Goal: Subscribe to service/newsletter

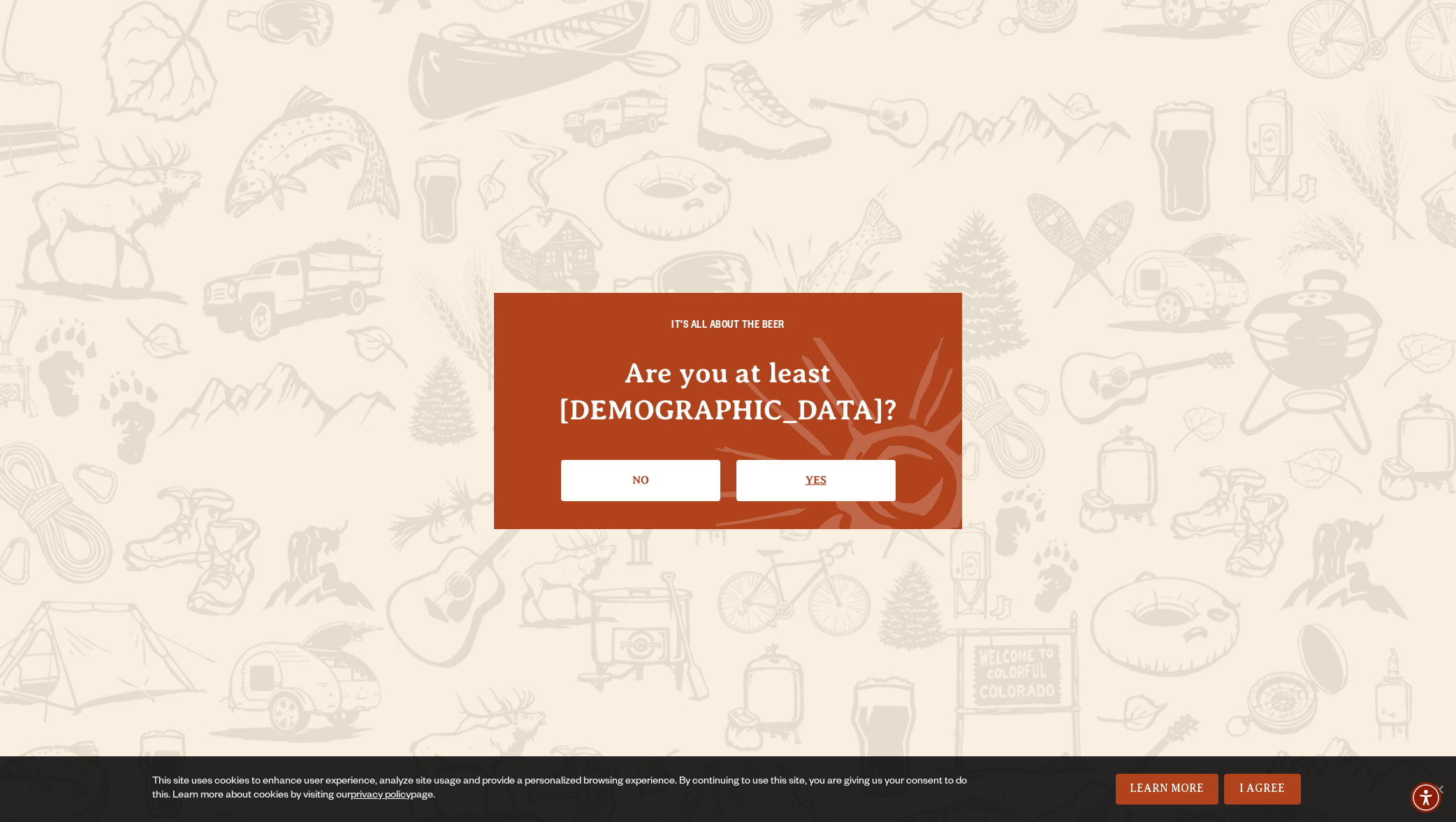
click at [785, 463] on link "Yes" at bounding box center [816, 480] width 159 height 41
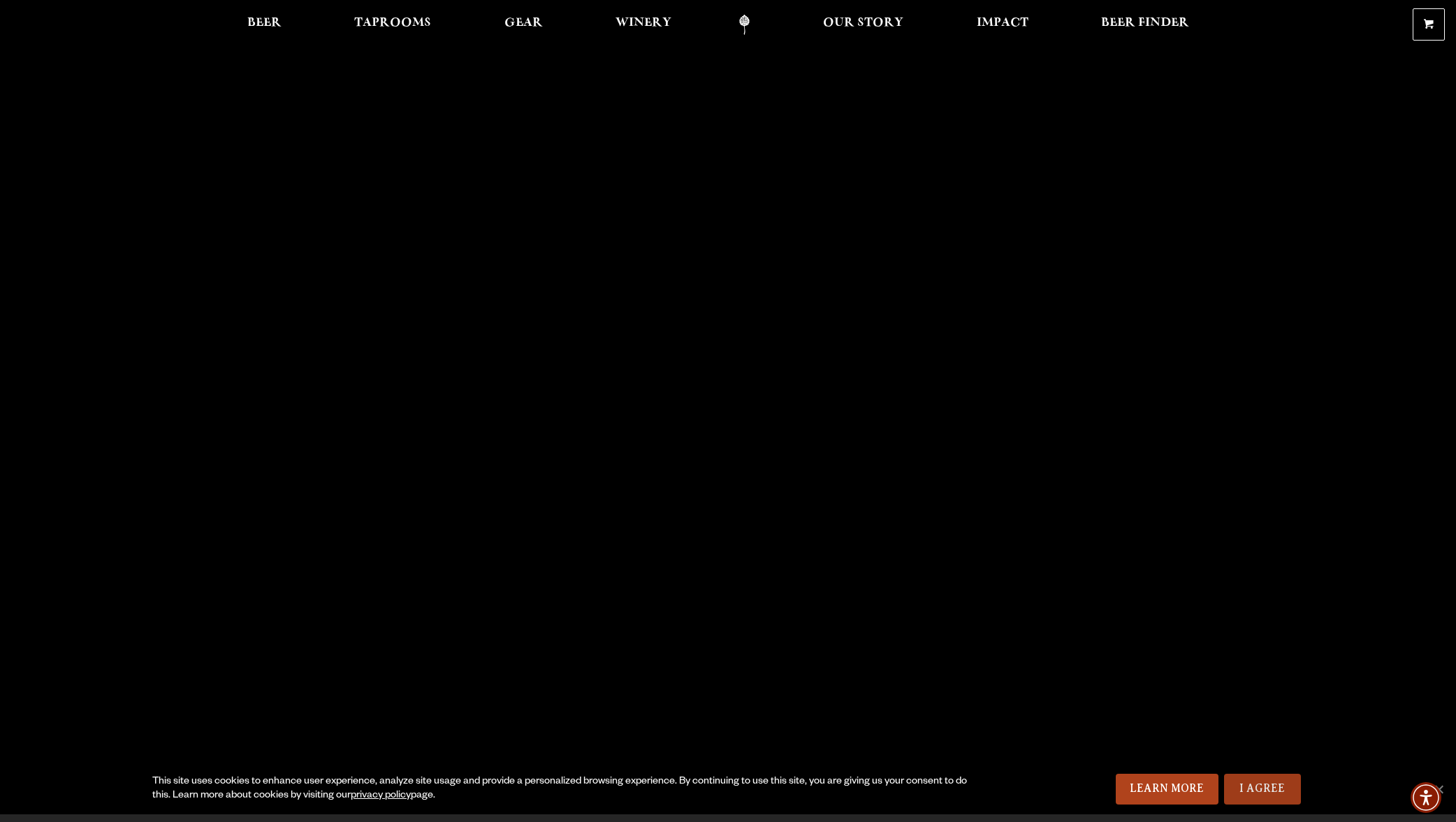
click at [1239, 779] on link "I Agree" at bounding box center [1262, 788] width 77 height 31
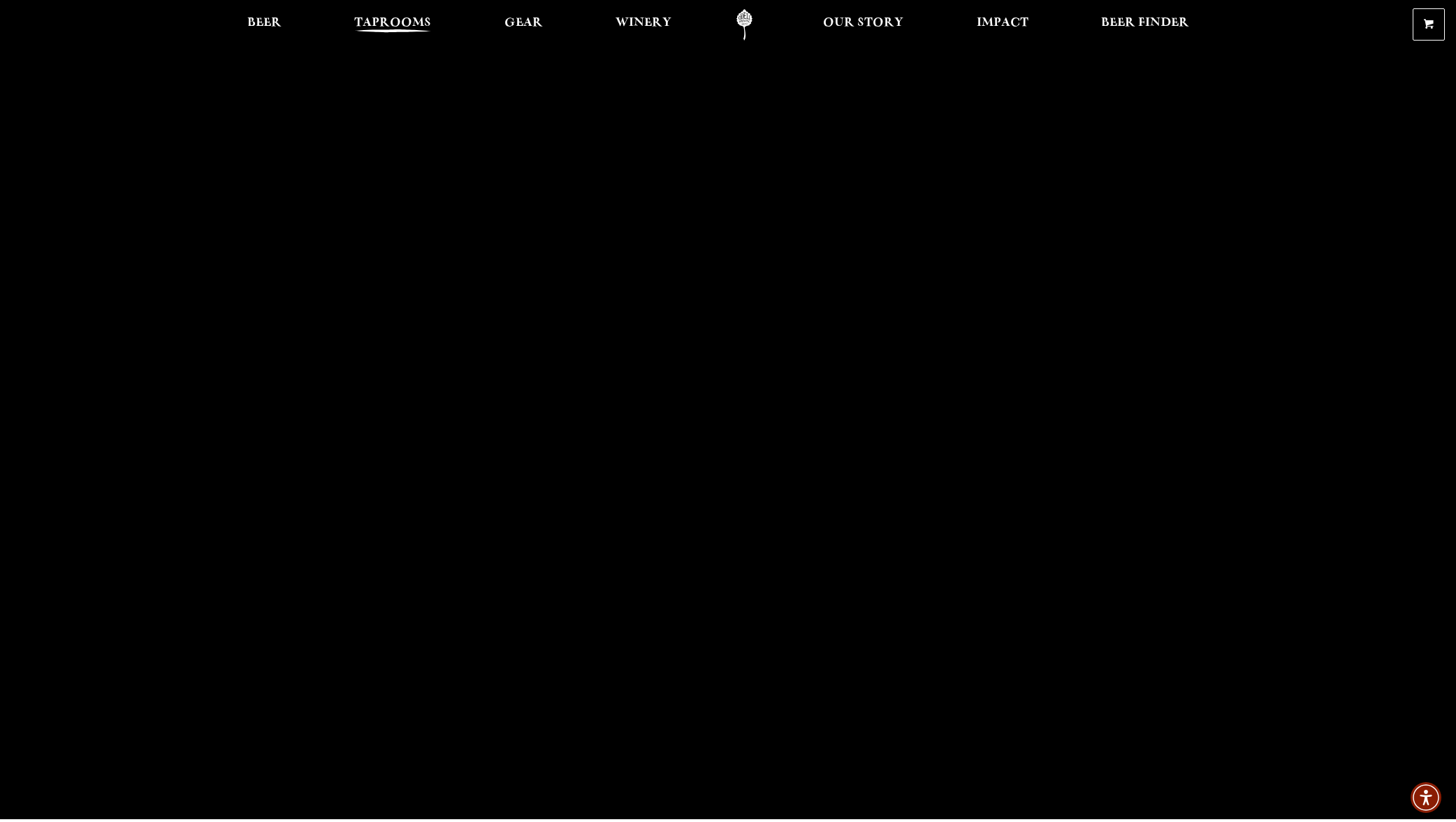
click at [416, 20] on span "Taprooms" at bounding box center [393, 23] width 77 height 11
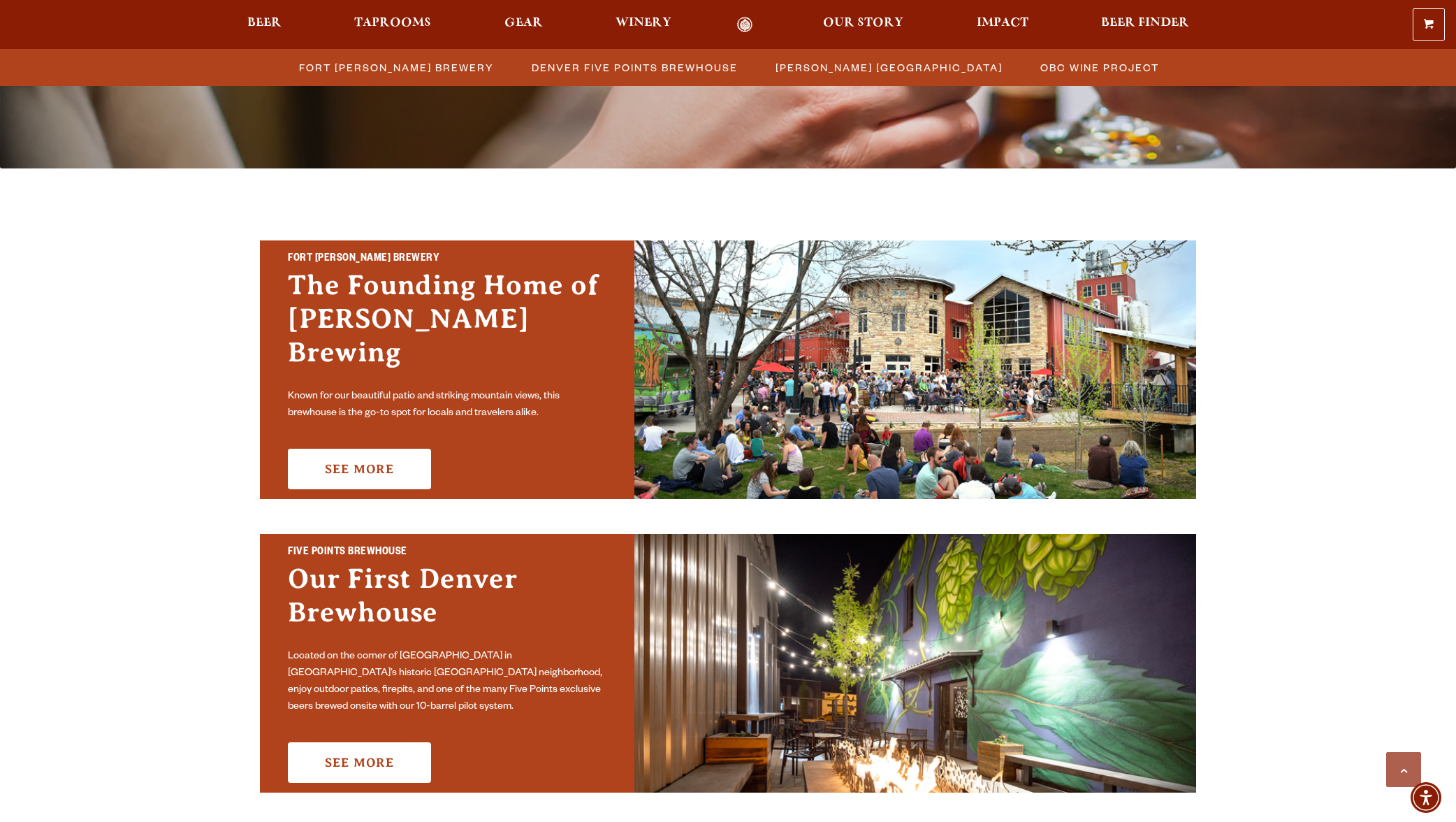
scroll to position [1033, 0]
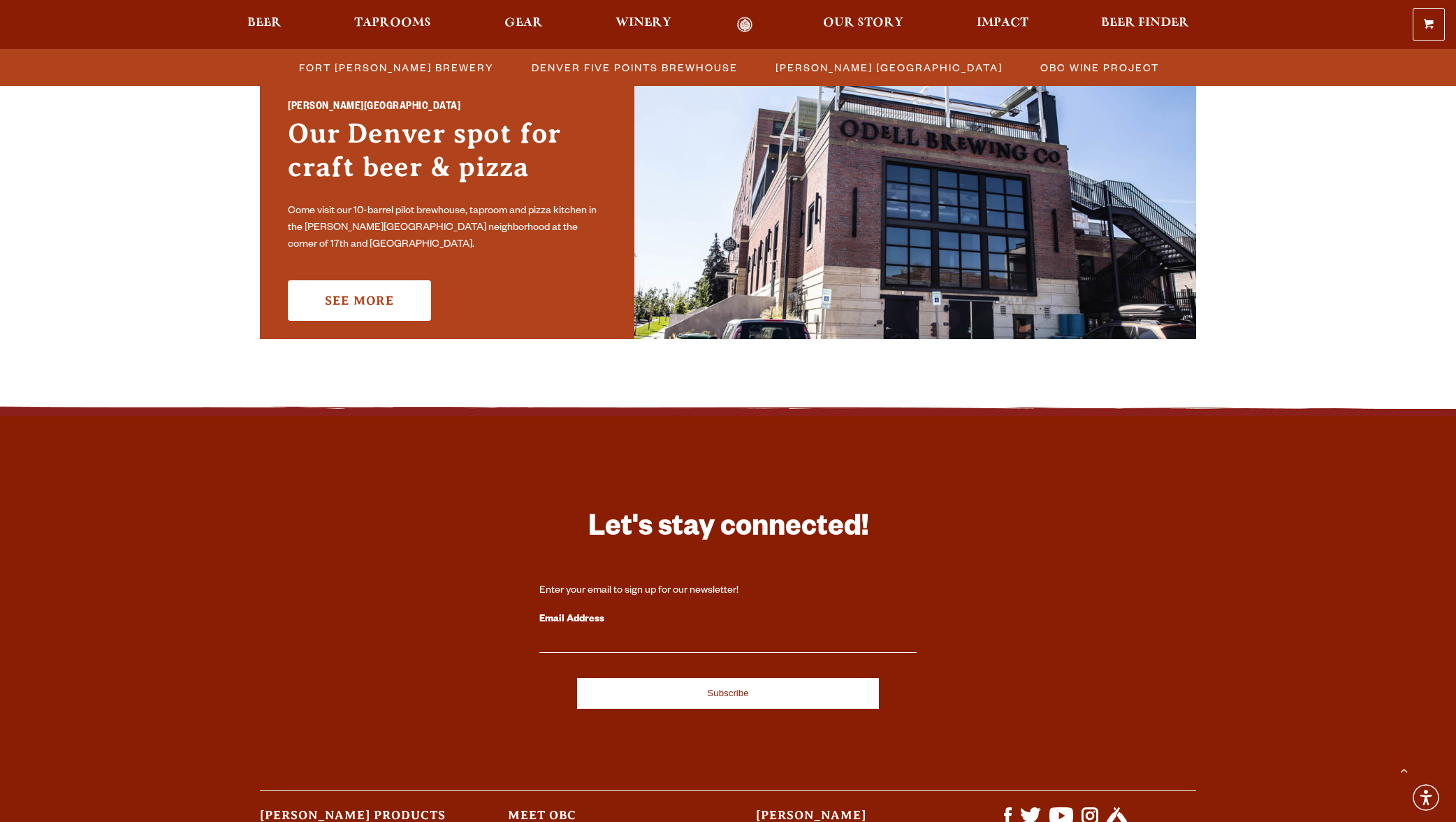
click at [670, 643] on input "Email Address" at bounding box center [727, 643] width 377 height 18
type input "[EMAIL_ADDRESS][DOMAIN_NAME]"
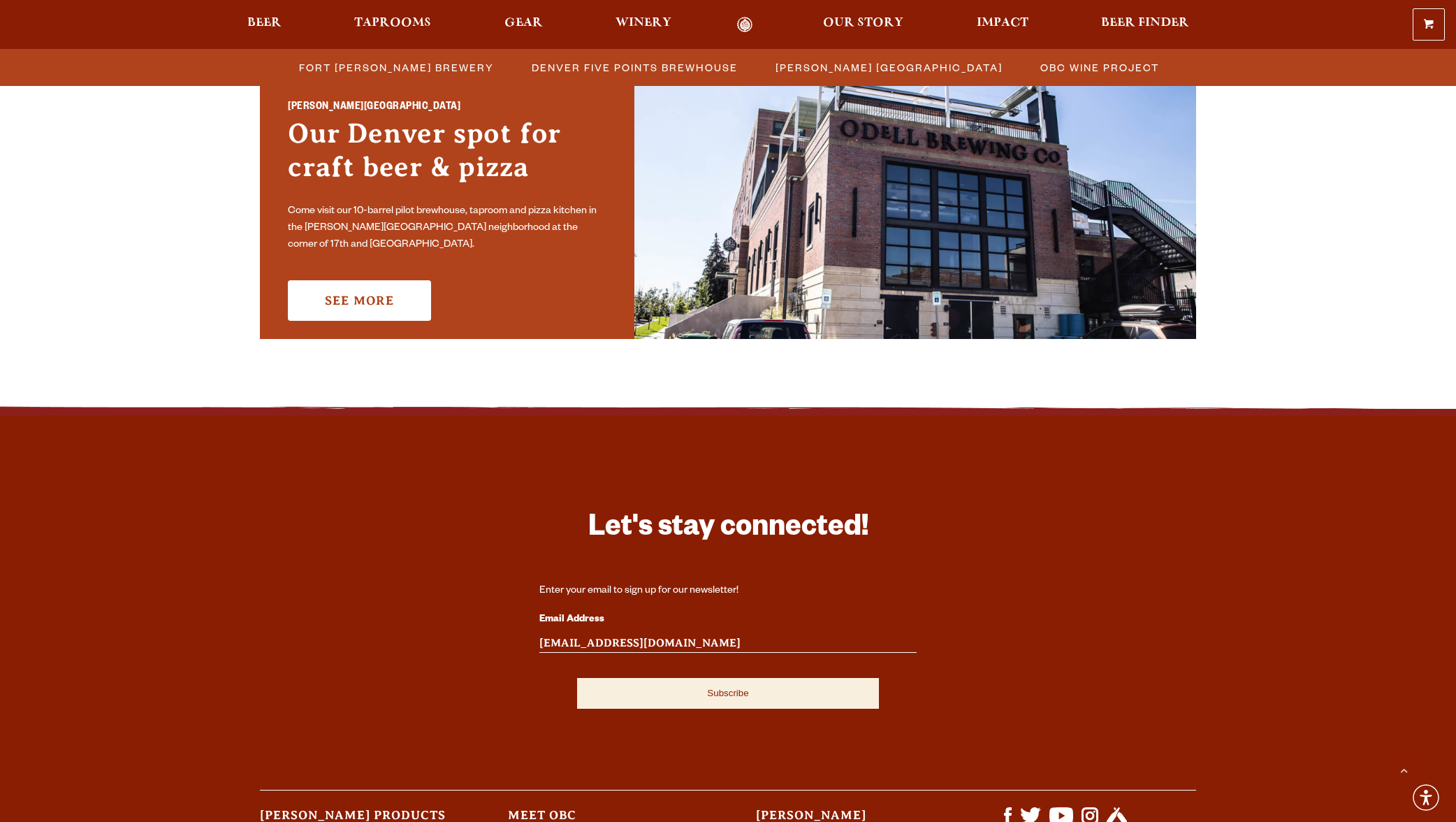
click at [691, 695] on input "Subscribe" at bounding box center [727, 693] width 302 height 31
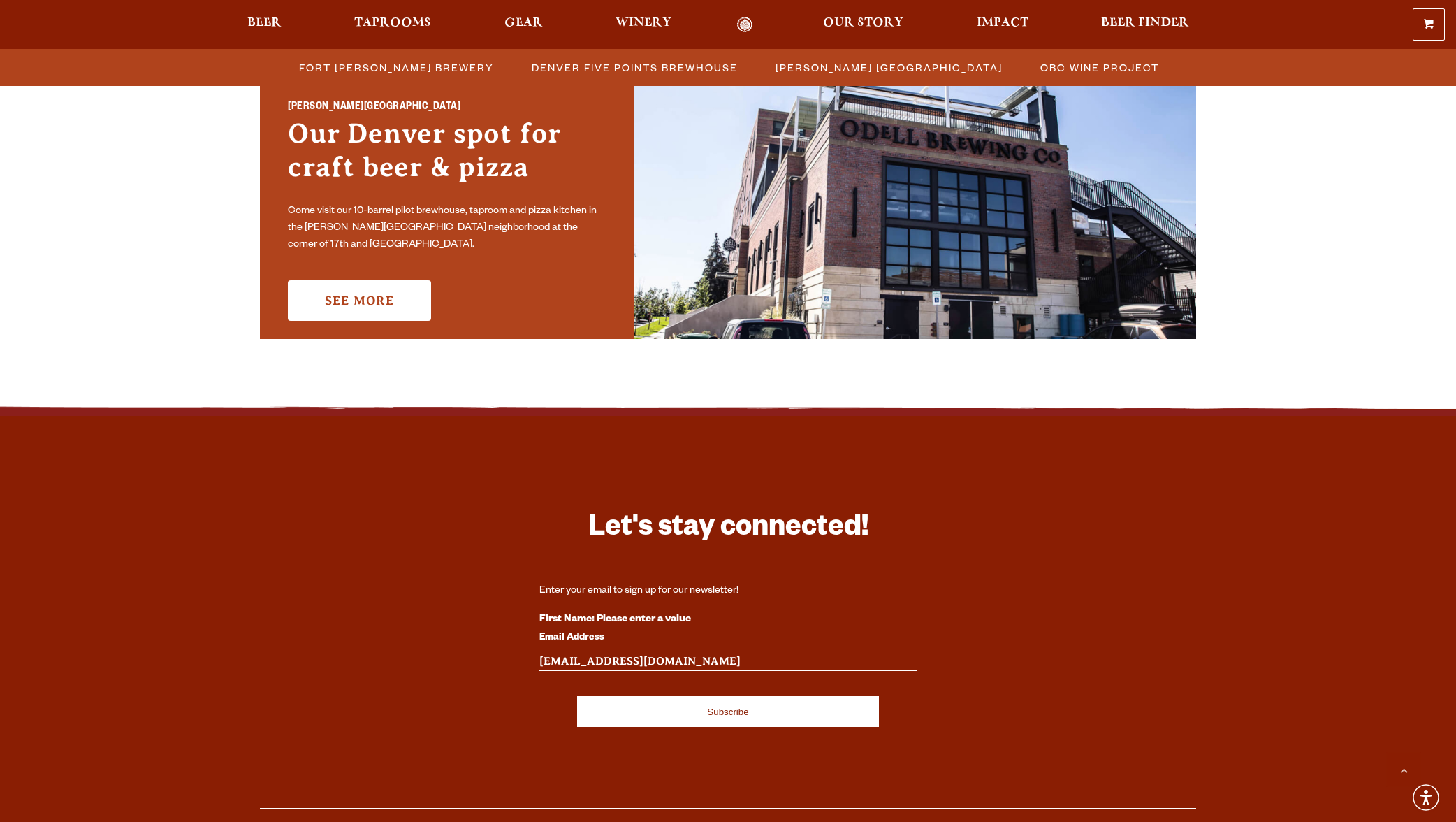
click at [657, 615] on strong "First Name: Please enter a value" at bounding box center [614, 620] width 151 height 11
click at [703, 614] on div "First Name: Please enter a value" at bounding box center [727, 619] width 377 height 18
drag, startPoint x: 585, startPoint y: 609, endPoint x: 579, endPoint y: 616, distance: 9.2
click at [585, 610] on form "Enter your email to sign up for our newsletter! First Name: Please enter a valu…" at bounding box center [727, 655] width 377 height 143
click at [575, 620] on strong "First Name: Please enter a value" at bounding box center [614, 620] width 151 height 11
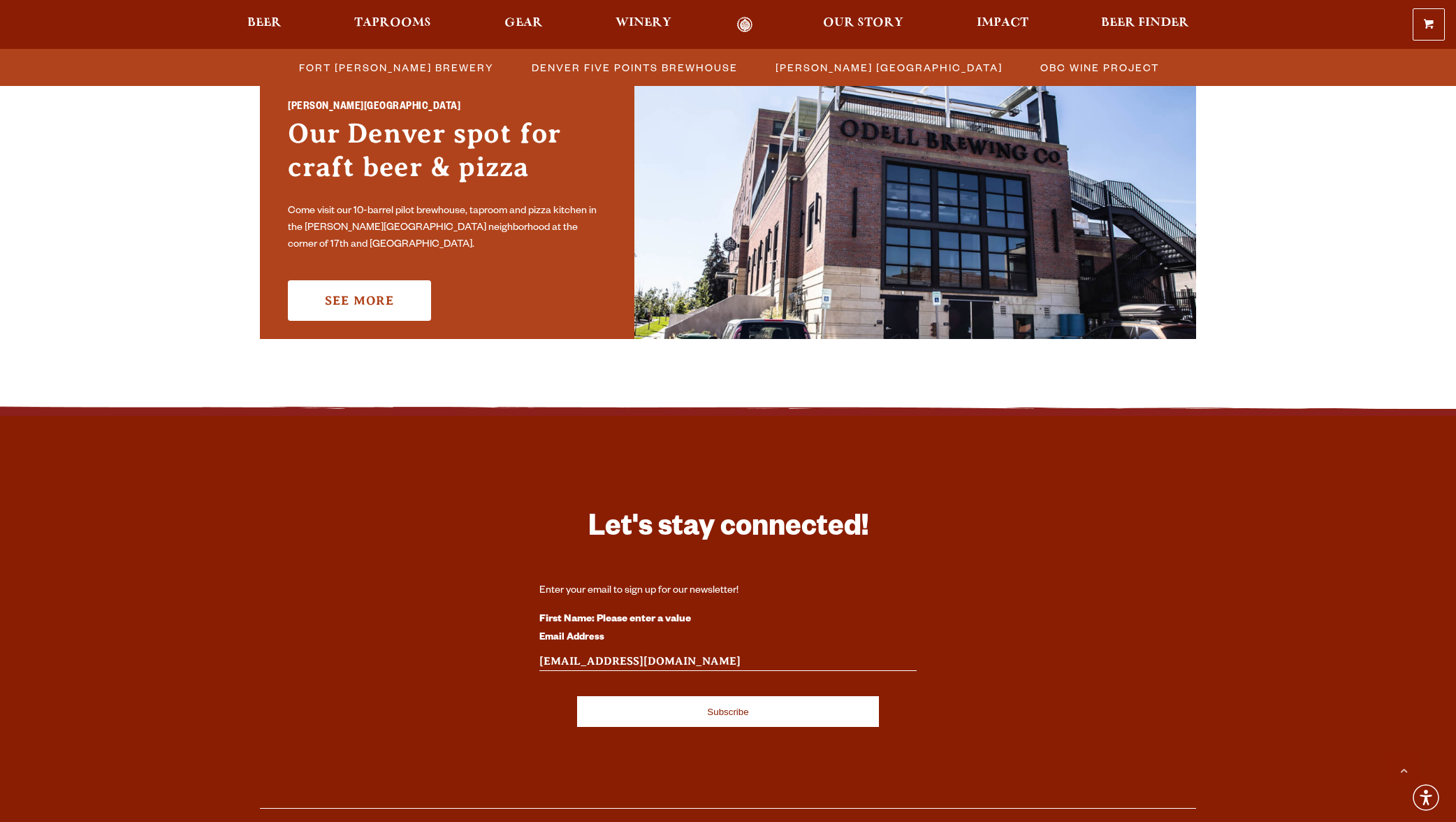
click at [566, 588] on div "Enter your email to sign up for our newsletter!" at bounding box center [727, 591] width 377 height 14
click at [722, 617] on div "First Name: Please enter a value" at bounding box center [727, 619] width 377 height 18
click at [612, 634] on label "Email Address" at bounding box center [727, 637] width 377 height 18
click at [612, 653] on input "[EMAIL_ADDRESS][DOMAIN_NAME]" at bounding box center [727, 661] width 377 height 18
click at [700, 711] on input "Subscribe" at bounding box center [727, 711] width 302 height 31
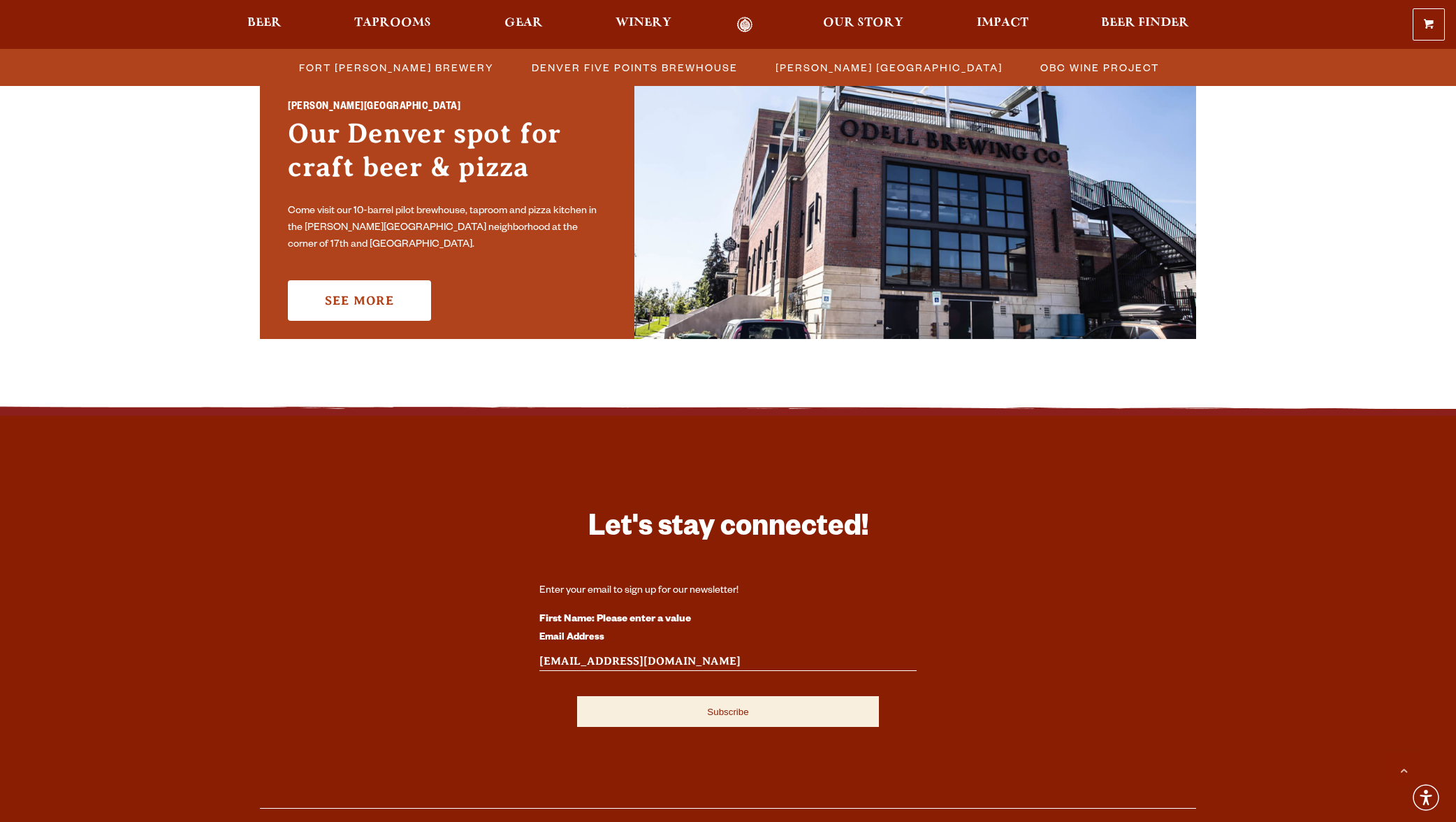
click at [732, 712] on input "Subscribe" at bounding box center [727, 711] width 302 height 31
click at [674, 655] on input "[EMAIL_ADDRESS][DOMAIN_NAME]" at bounding box center [727, 661] width 377 height 18
click at [712, 634] on label "Email Address" at bounding box center [727, 637] width 377 height 18
click at [712, 653] on input "[EMAIL_ADDRESS][DOMAIN_NAME]" at bounding box center [727, 661] width 377 height 18
click at [613, 620] on strong "First Name: Please enter a value" at bounding box center [614, 620] width 151 height 11
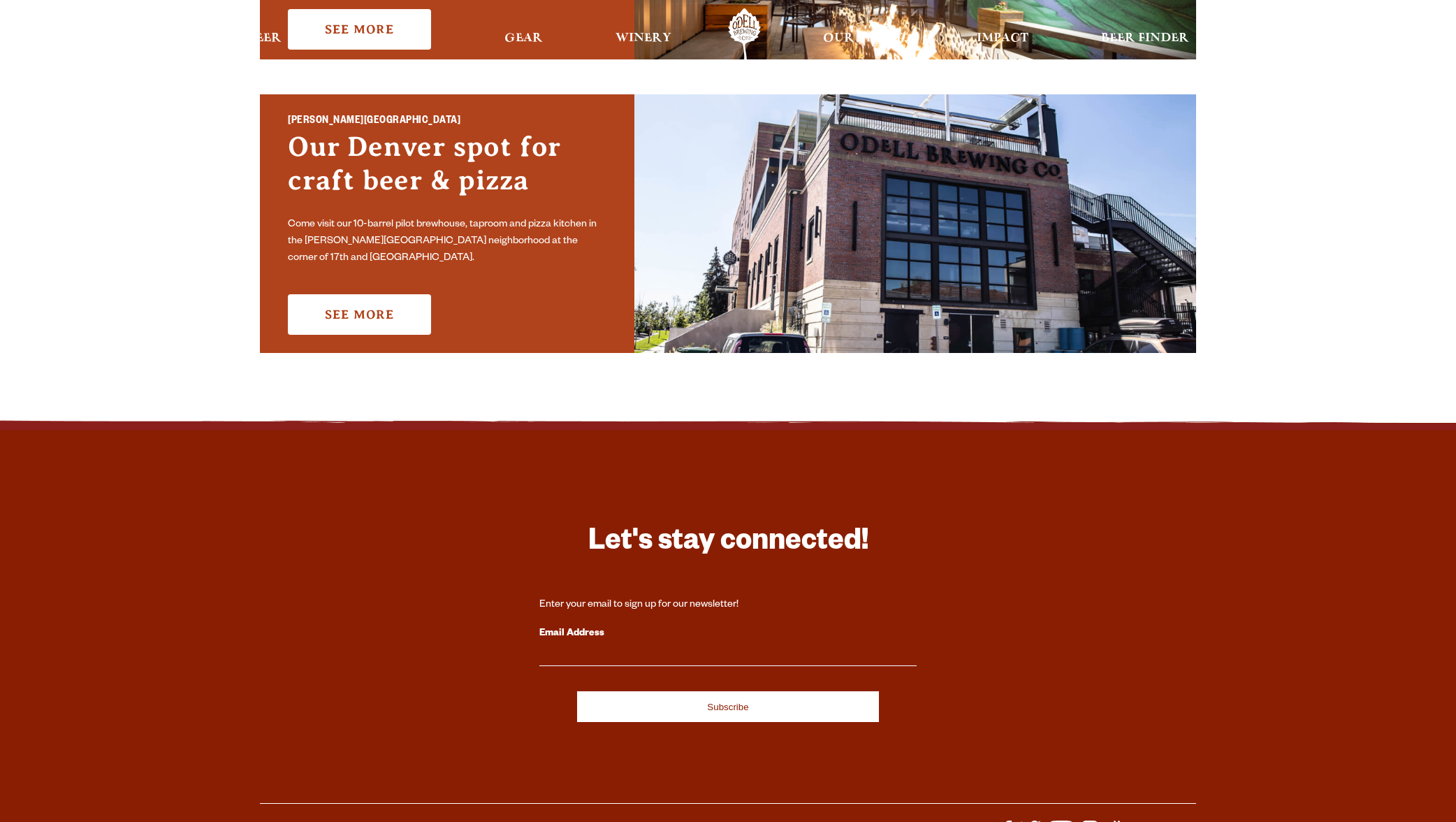
scroll to position [1019, 0]
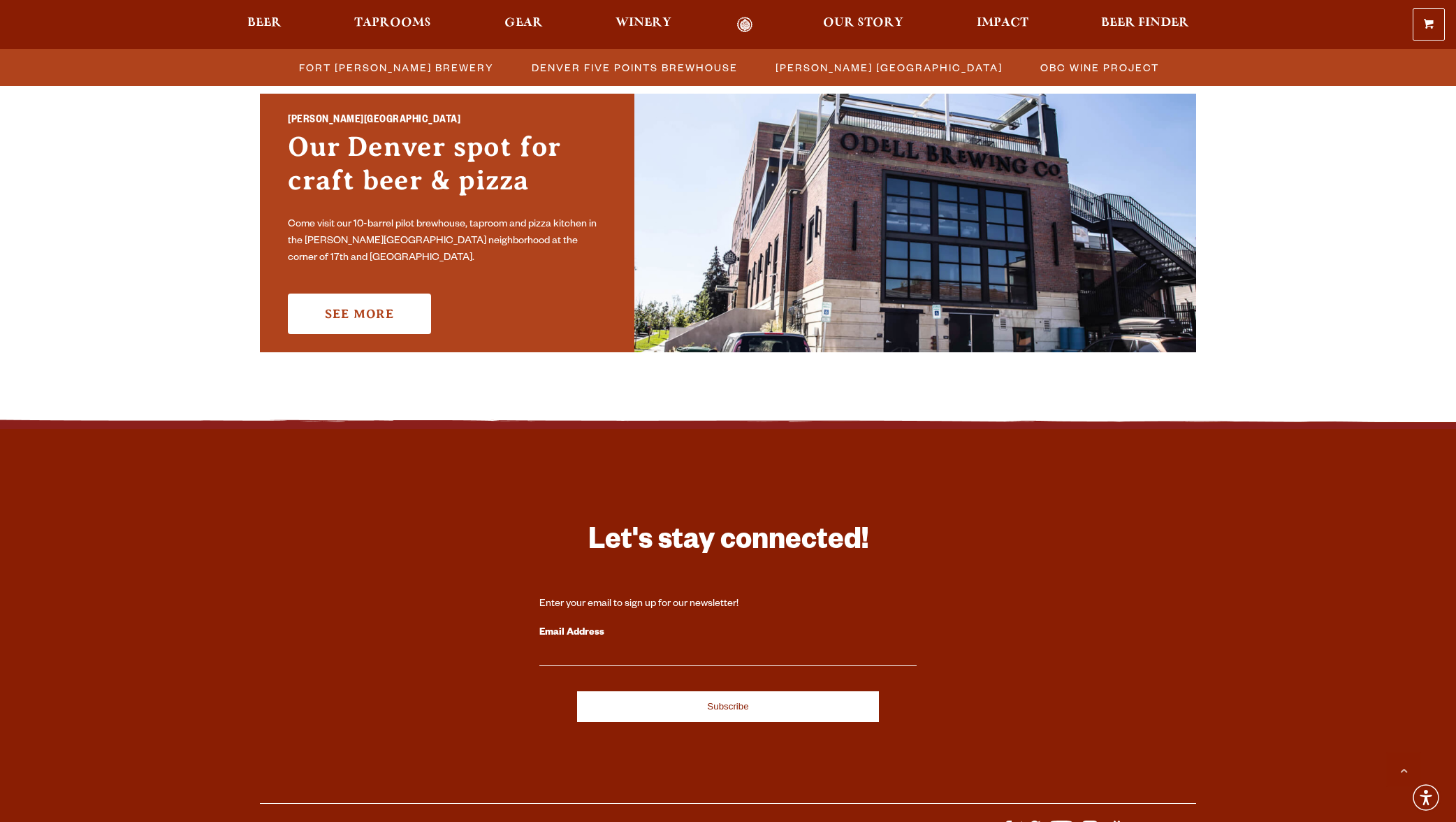
click at [596, 656] on input "Email Address" at bounding box center [727, 657] width 377 height 18
type input "[EMAIL_ADDRESS][DOMAIN_NAME]"
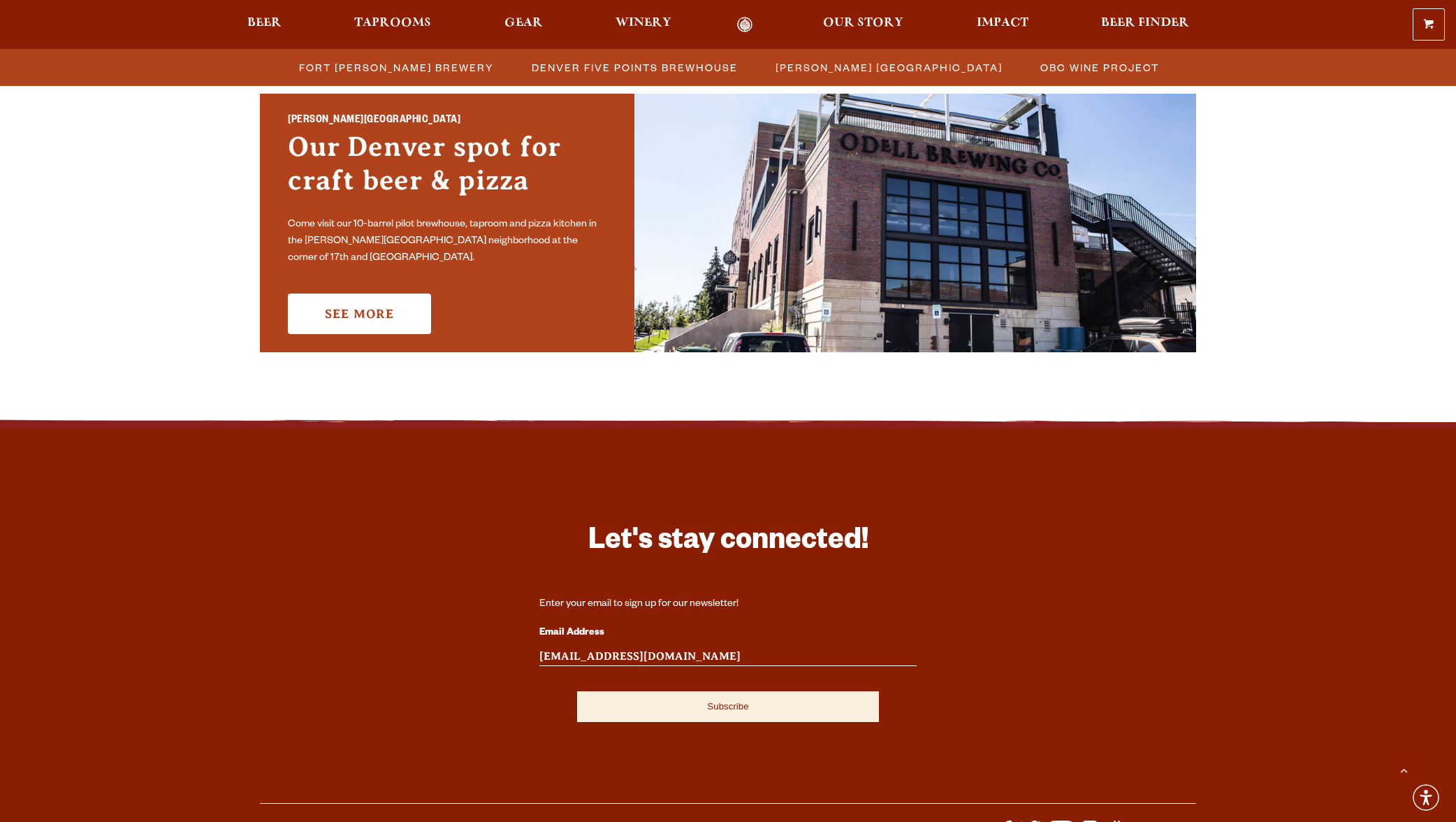
click at [661, 702] on input "Subscribe" at bounding box center [727, 706] width 302 height 31
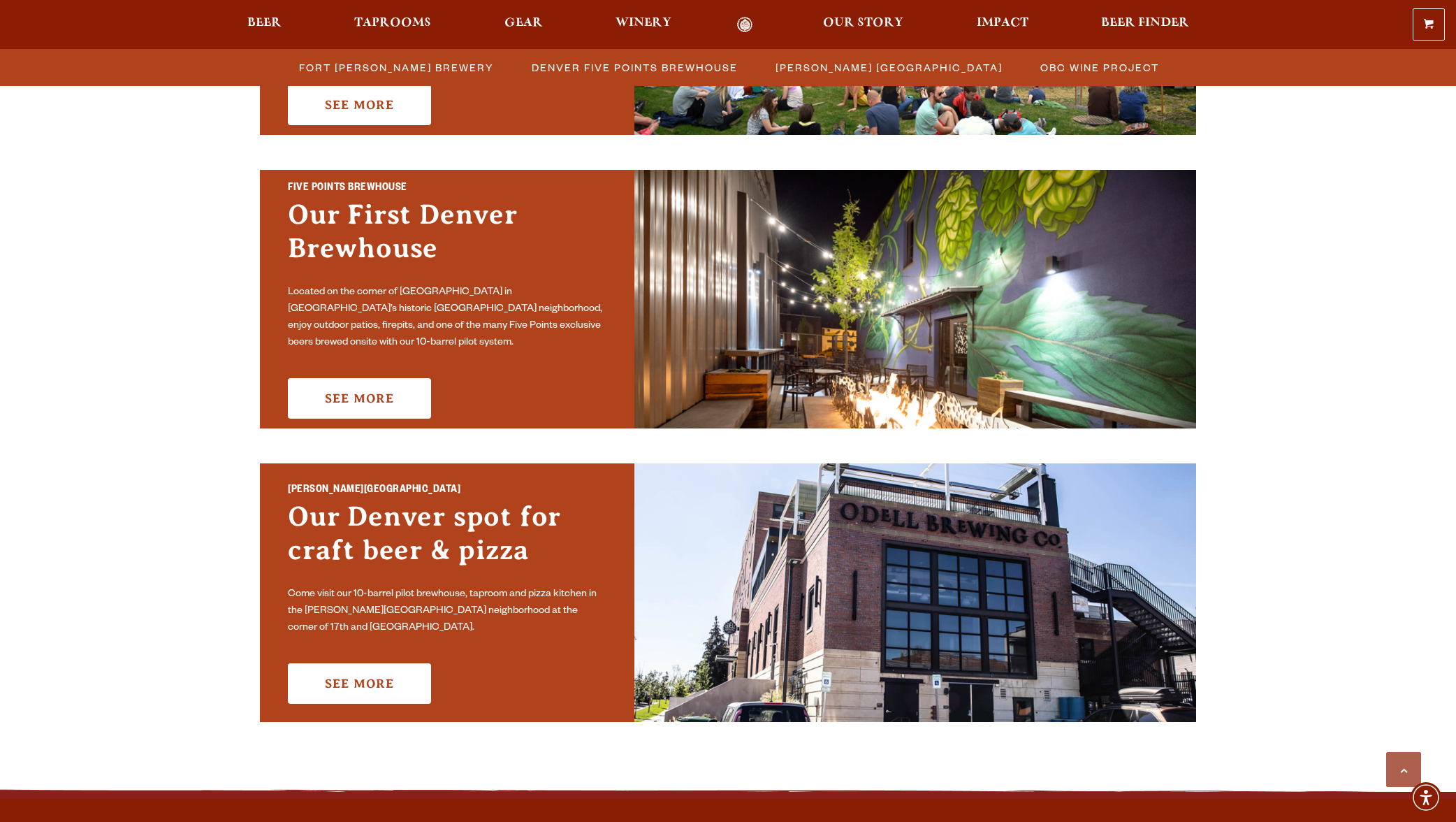
scroll to position [0, 0]
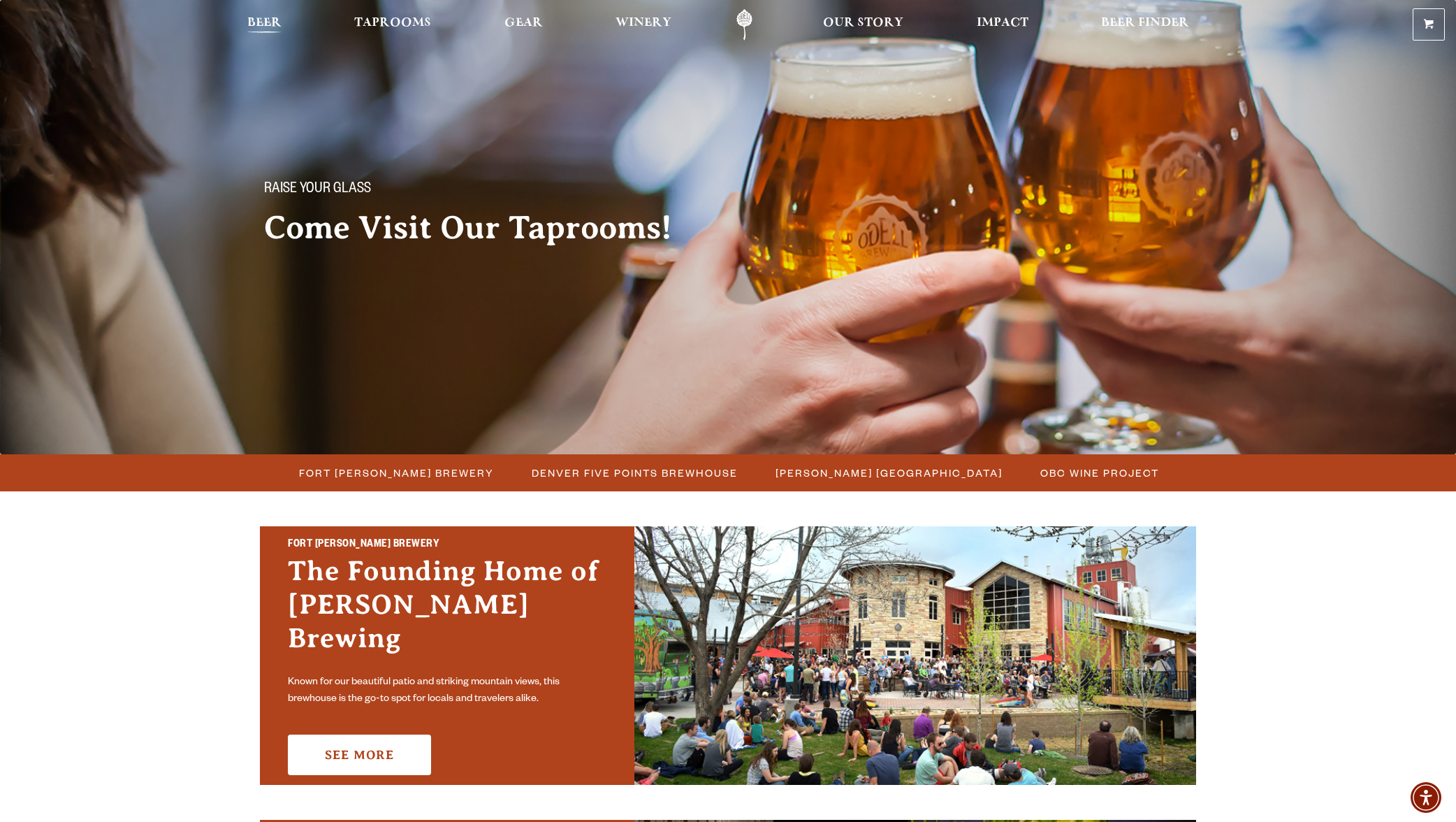
click at [275, 24] on span "Beer" at bounding box center [265, 23] width 34 height 11
